Goal: Task Accomplishment & Management: Manage account settings

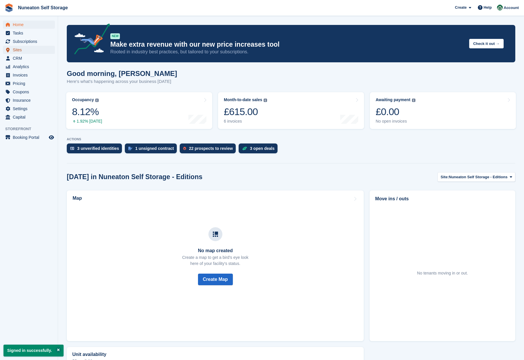
click at [19, 50] on span "Sites" at bounding box center [30, 50] width 35 height 8
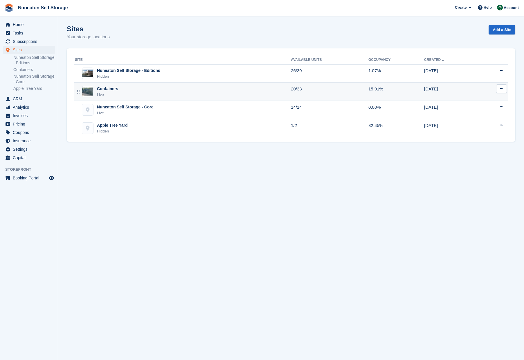
click at [111, 90] on div "Containers" at bounding box center [107, 89] width 21 height 6
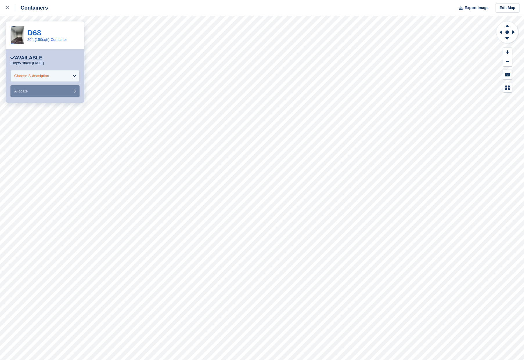
click at [67, 77] on div "Choose Subscription" at bounding box center [44, 76] width 69 height 12
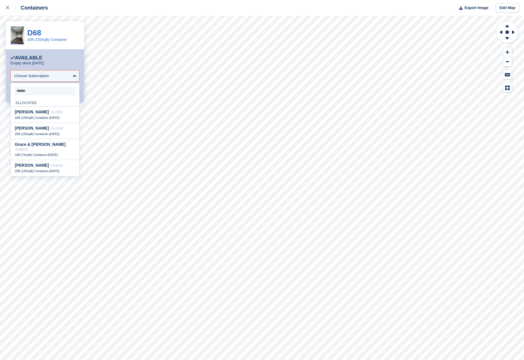
click at [70, 59] on div "Available" at bounding box center [44, 58] width 69 height 6
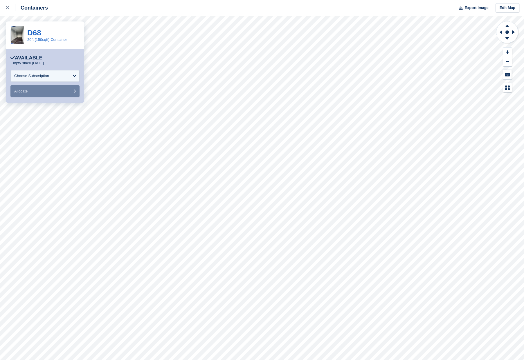
click at [53, 50] on div "**********" at bounding box center [45, 76] width 78 height 54
click at [32, 32] on link "D68" at bounding box center [34, 32] width 14 height 9
click at [37, 28] on link "D68" at bounding box center [34, 32] width 14 height 9
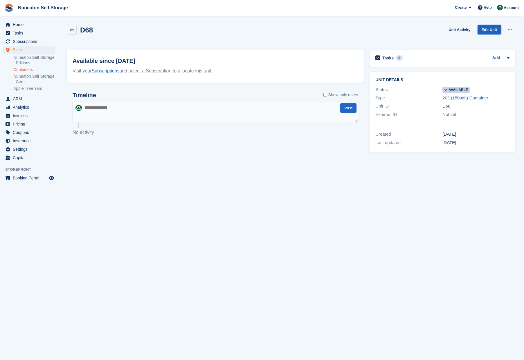
click at [491, 30] on link "Edit Unit" at bounding box center [489, 30] width 24 height 10
click at [512, 33] on button at bounding box center [509, 29] width 11 height 9
click at [482, 41] on p "Make unavailable" at bounding box center [487, 41] width 50 height 8
